Goal: Task Accomplishment & Management: Manage account settings

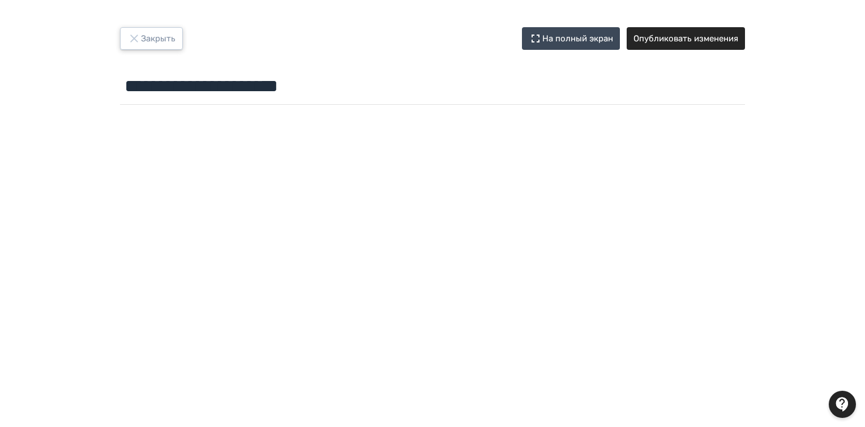
click at [166, 37] on button "Закрыть" at bounding box center [151, 38] width 63 height 23
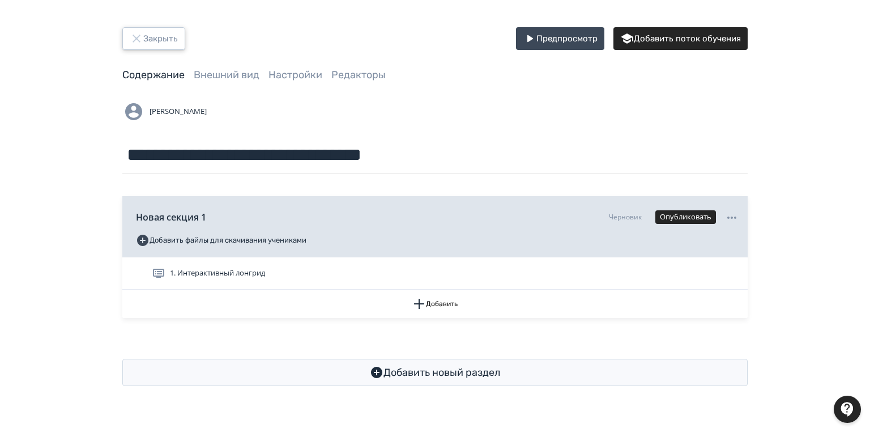
click at [140, 33] on icon "button" at bounding box center [137, 39] width 14 height 14
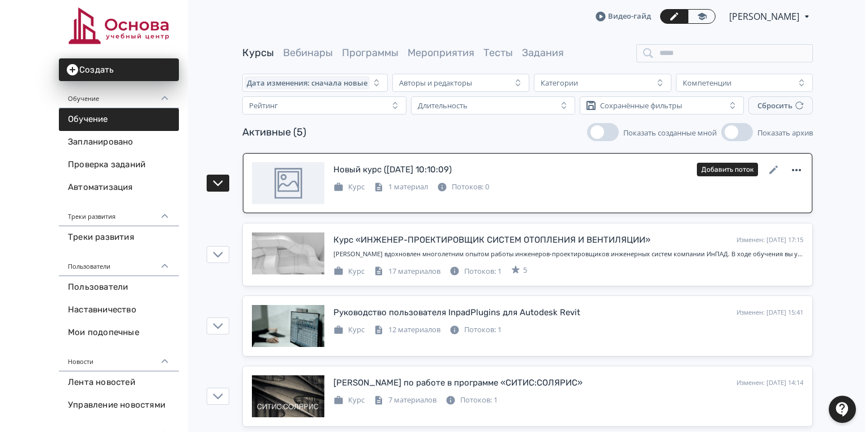
click at [796, 169] on icon at bounding box center [796, 170] width 9 height 2
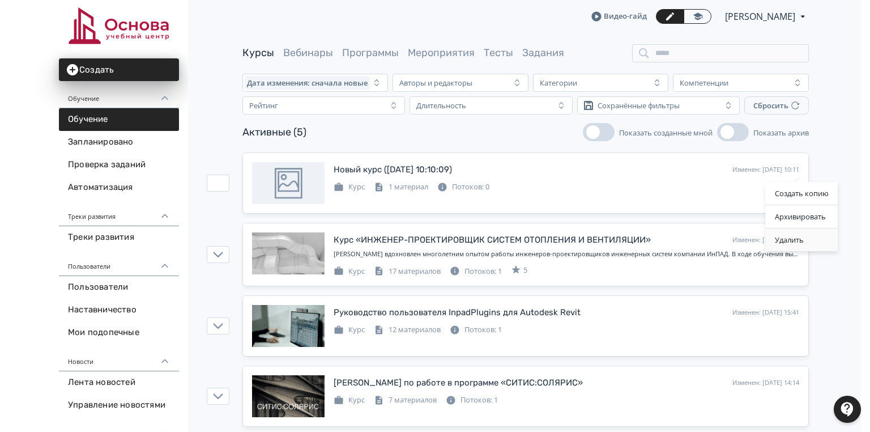
click at [801, 235] on div "Удалить" at bounding box center [802, 239] width 72 height 23
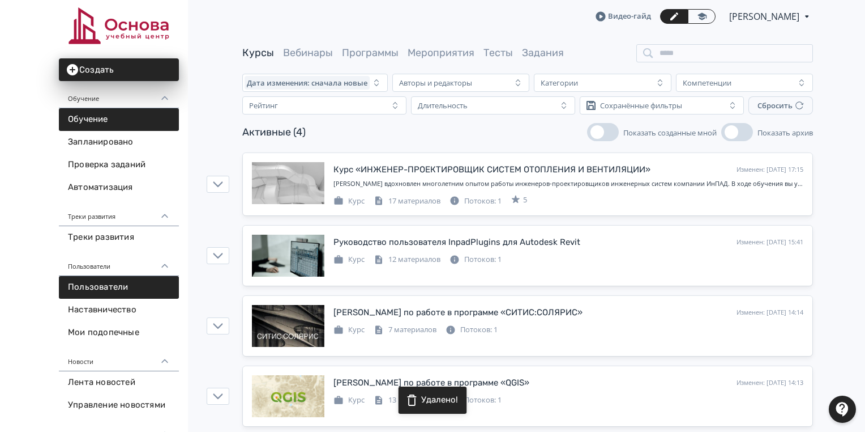
click at [82, 290] on link "Пользователи" at bounding box center [119, 287] width 120 height 23
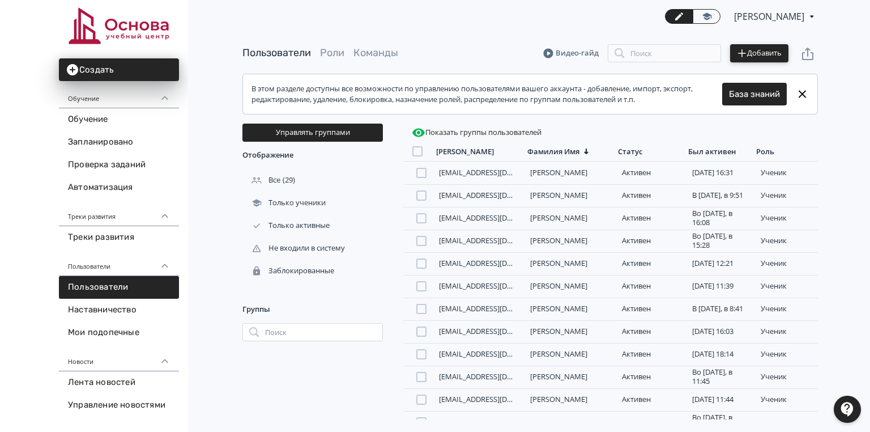
click at [757, 54] on button "Добавить" at bounding box center [759, 53] width 58 height 18
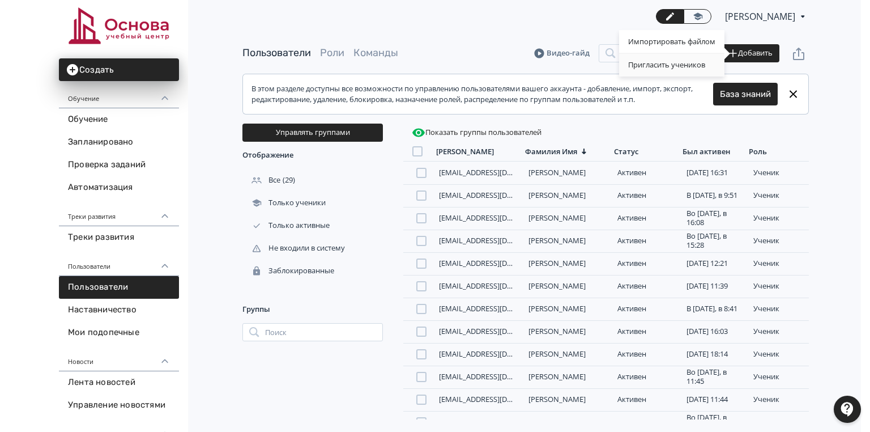
click at [673, 66] on div "Пригласить учеников" at bounding box center [671, 65] width 105 height 23
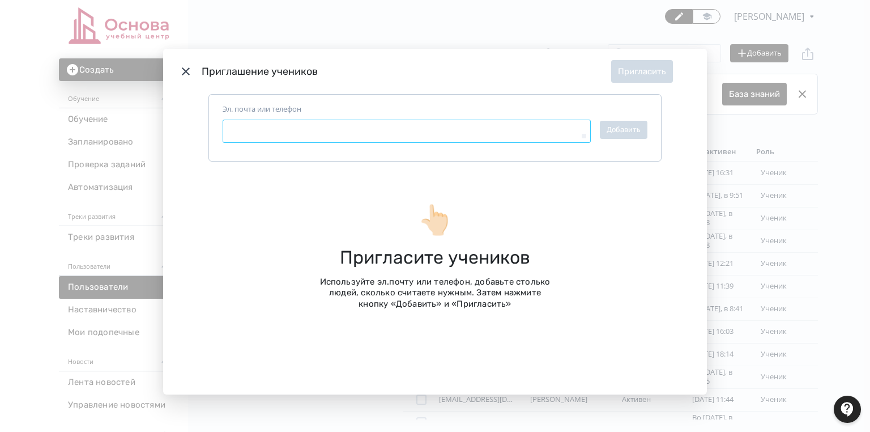
type textarea "*"
paste textarea "**********"
type textarea "**********"
type textarea "*"
type textarea "**********"
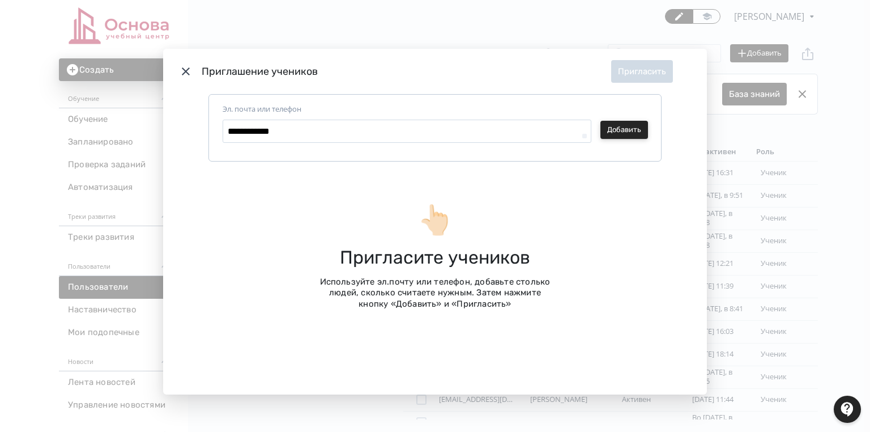
type textarea "*"
click at [605, 131] on button "Добавить" at bounding box center [624, 130] width 48 height 18
type textarea "*"
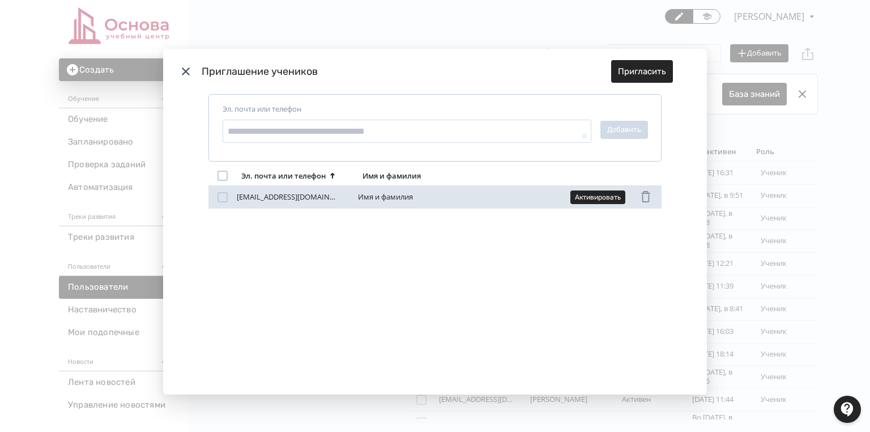
click at [220, 195] on div "Modal" at bounding box center [222, 197] width 10 height 10
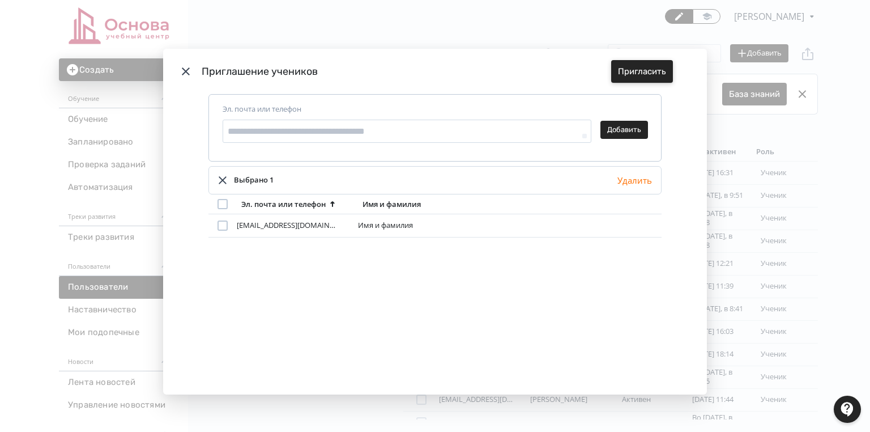
click at [643, 68] on button "Пригласить" at bounding box center [642, 71] width 62 height 23
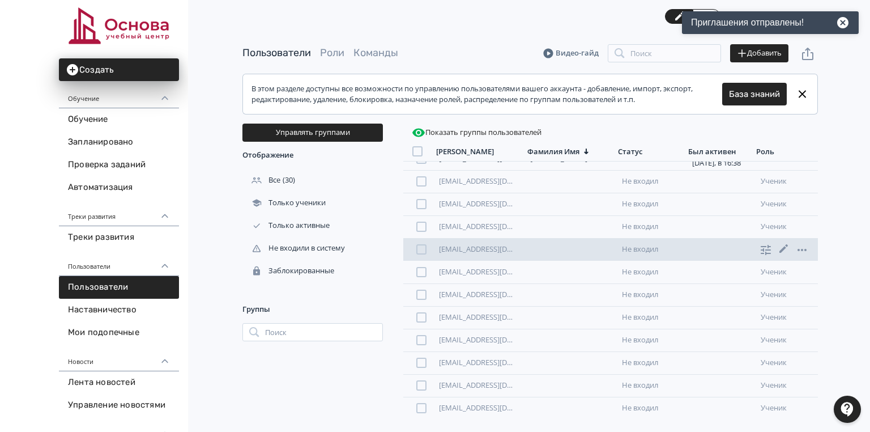
scroll to position [380, 0]
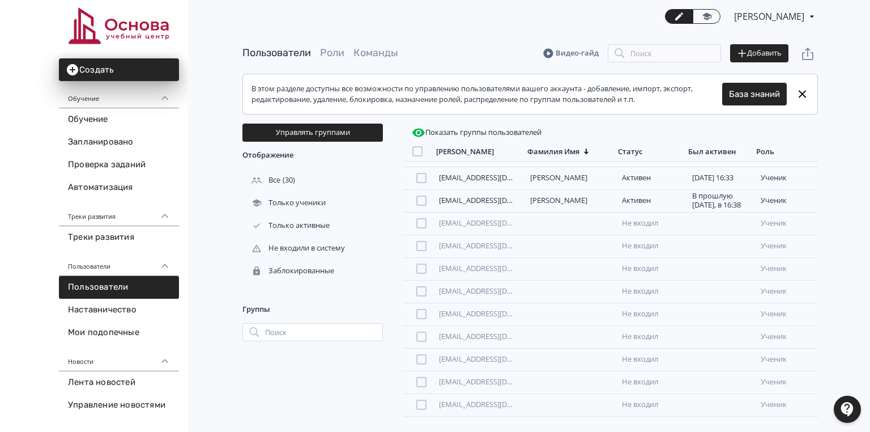
click at [112, 279] on link "Пользователи" at bounding box center [119, 287] width 120 height 23
click at [341, 51] on link "Роли" at bounding box center [332, 52] width 24 height 12
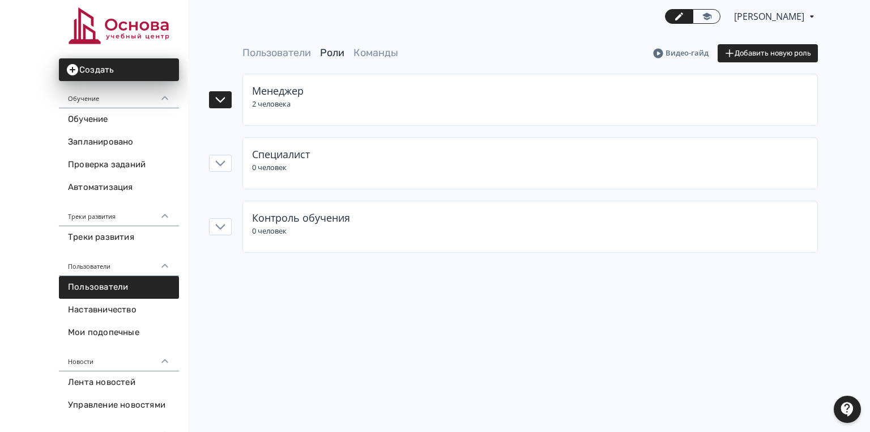
click at [294, 96] on span "Менеджер" at bounding box center [278, 91] width 52 height 14
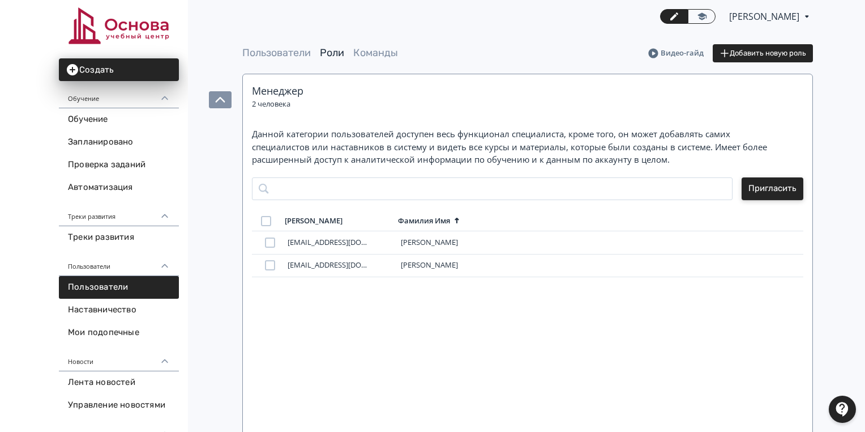
click at [773, 183] on button "Пригласить" at bounding box center [773, 188] width 62 height 23
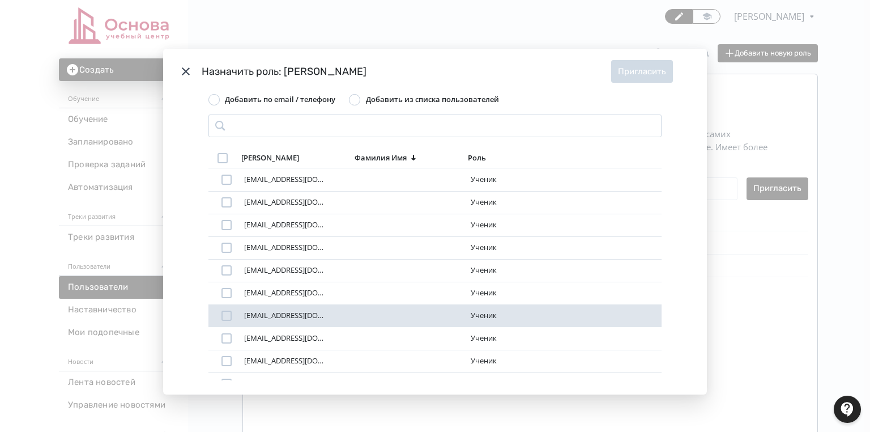
scroll to position [45, 0]
click at [221, 313] on div "Modal" at bounding box center [226, 315] width 10 height 10
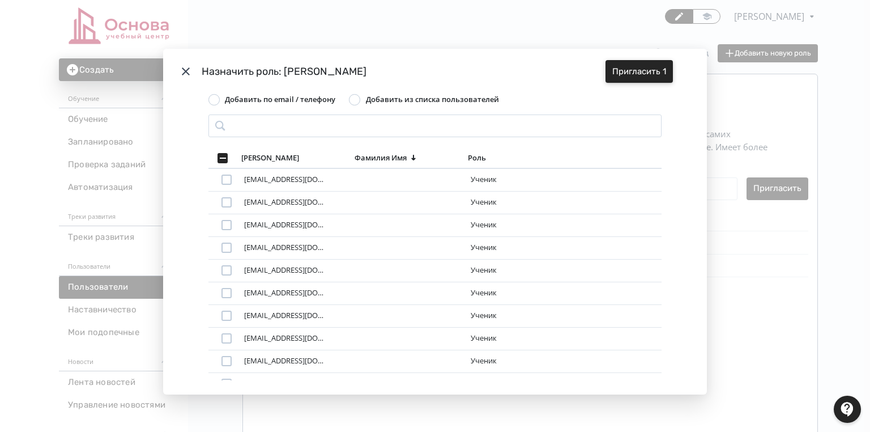
click at [630, 72] on button "Пригласить 1" at bounding box center [638, 71] width 67 height 23
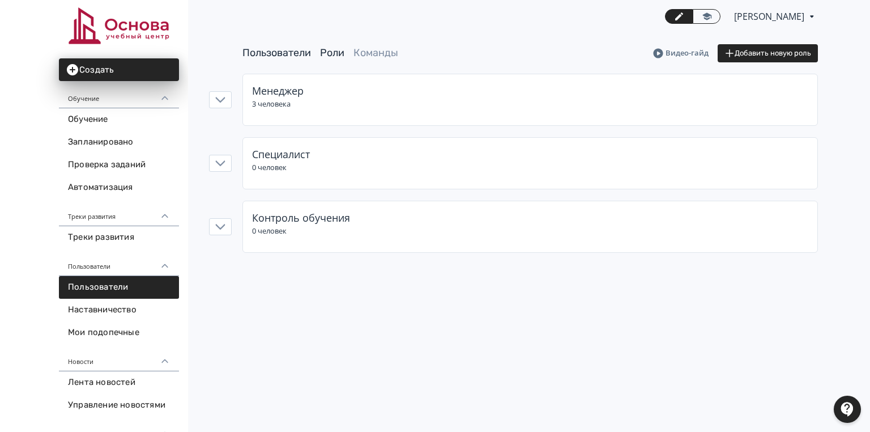
click at [274, 54] on link "Пользователи" at bounding box center [276, 52] width 69 height 12
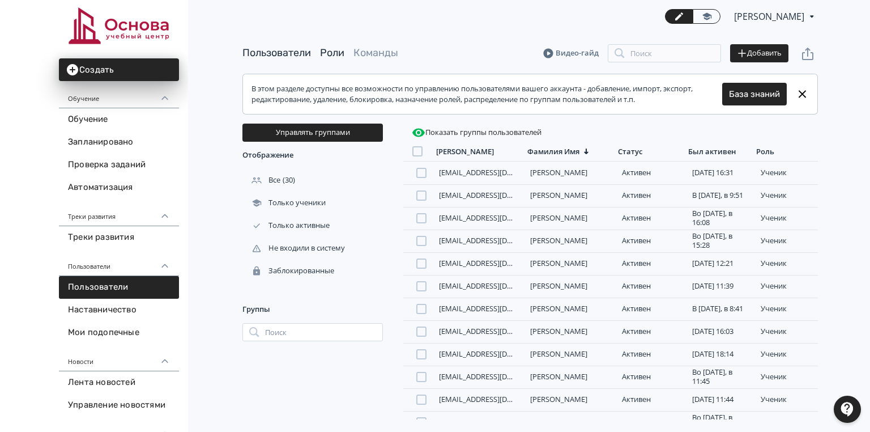
click at [338, 52] on link "Роли" at bounding box center [332, 52] width 24 height 12
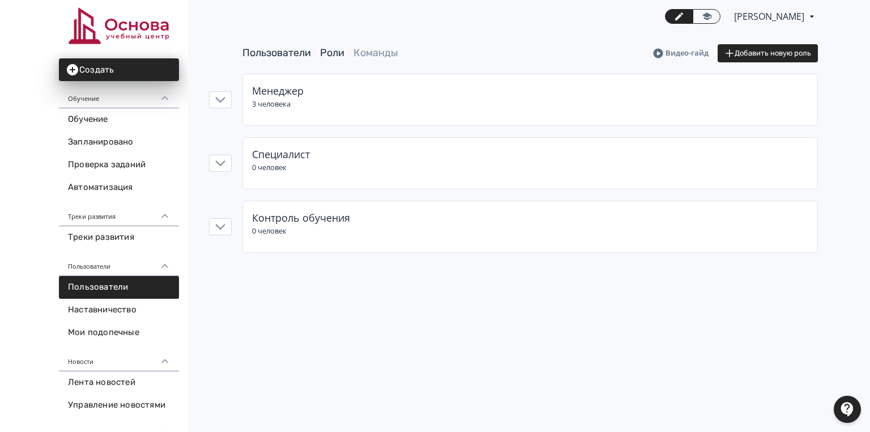
click at [275, 53] on link "Пользователи" at bounding box center [276, 52] width 69 height 12
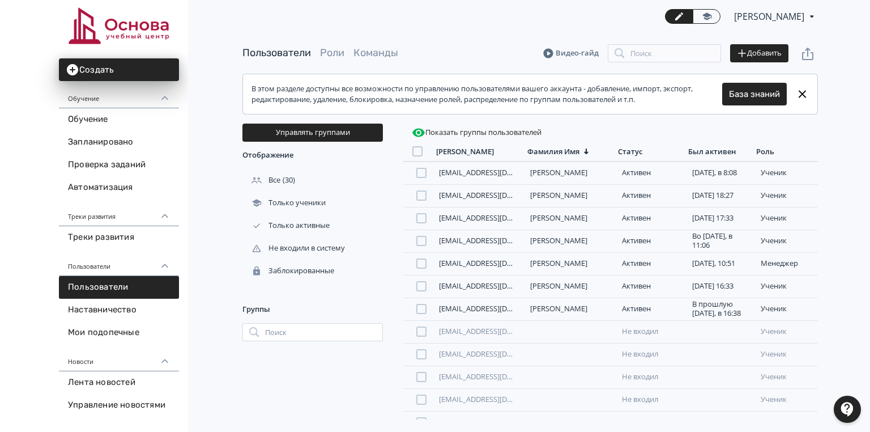
scroll to position [317, 0]
